Goal: Check status: Check status

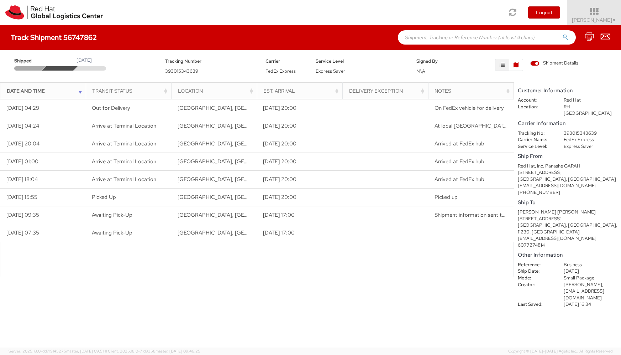
click at [514, 67] on icon "button" at bounding box center [516, 64] width 5 height 5
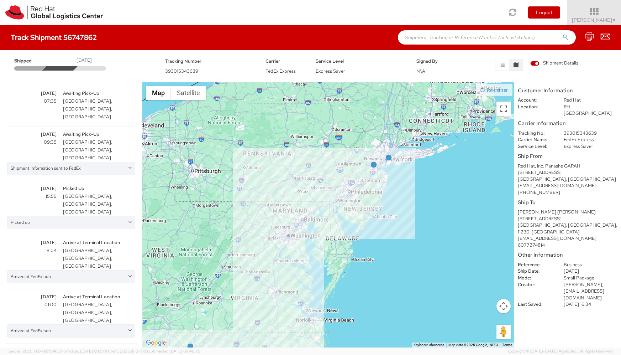
drag, startPoint x: 464, startPoint y: 156, endPoint x: 424, endPoint y: 205, distance: 63.3
click at [424, 205] on div at bounding box center [328, 214] width 372 height 265
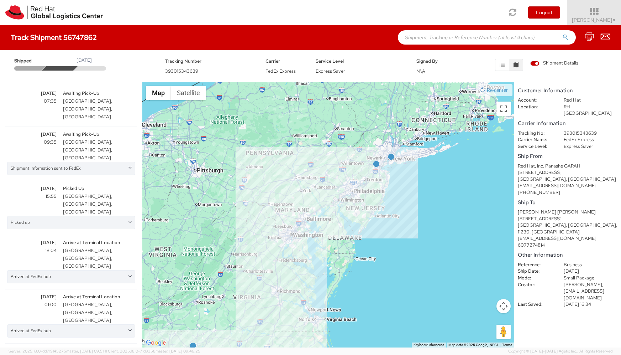
scroll to position [36, 0]
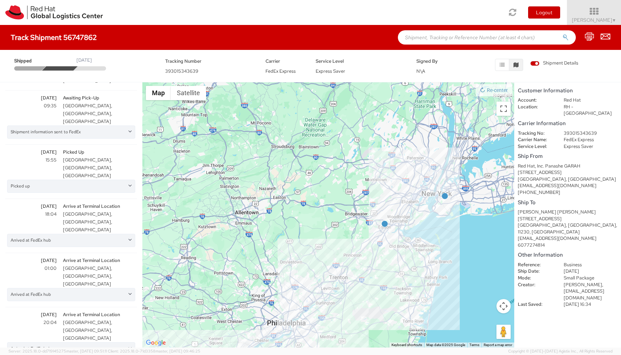
drag, startPoint x: 348, startPoint y: 180, endPoint x: 118, endPoint y: 282, distance: 251.6
click at [142, 282] on div at bounding box center [328, 214] width 372 height 265
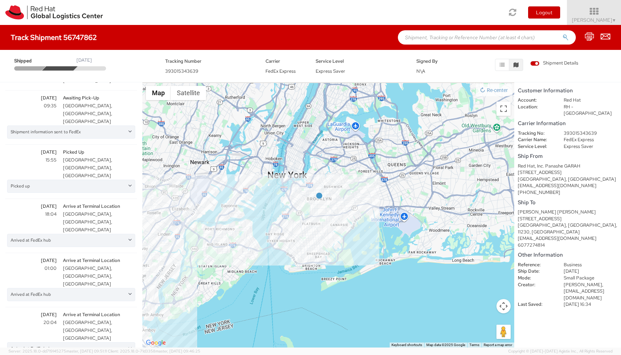
drag, startPoint x: 413, startPoint y: 154, endPoint x: 347, endPoint y: 191, distance: 75.5
click at [347, 191] on div at bounding box center [328, 214] width 372 height 265
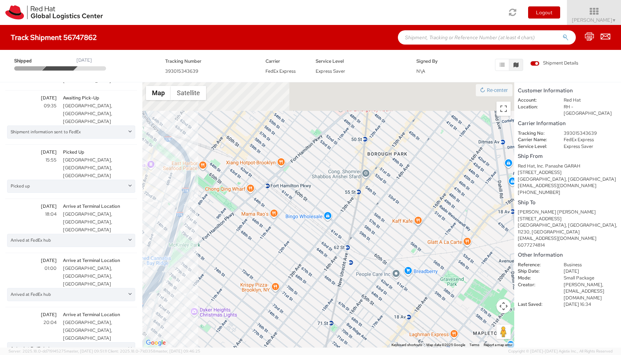
drag, startPoint x: 275, startPoint y: 245, endPoint x: 215, endPoint y: 318, distance: 94.6
click at [215, 318] on div at bounding box center [328, 214] width 372 height 265
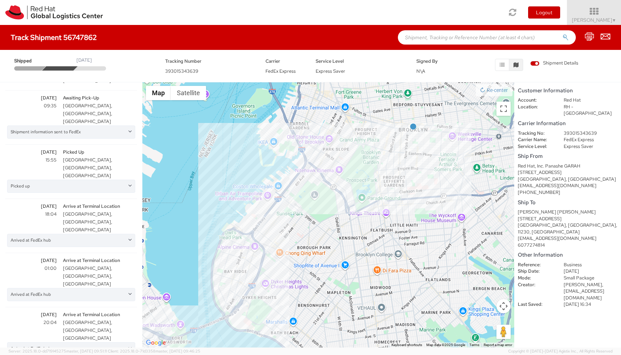
click at [167, 70] on span "393015343639" at bounding box center [181, 71] width 33 height 6
drag, startPoint x: 165, startPoint y: 71, endPoint x: 196, endPoint y: 72, distance: 31.4
click at [196, 72] on span "393015343639" at bounding box center [181, 71] width 33 height 6
copy span "393015343639"
